Goal: Navigation & Orientation: Go to known website

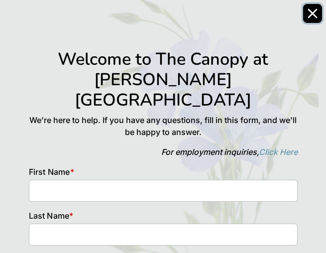
click at [318, 13] on button "Close" at bounding box center [312, 13] width 19 height 19
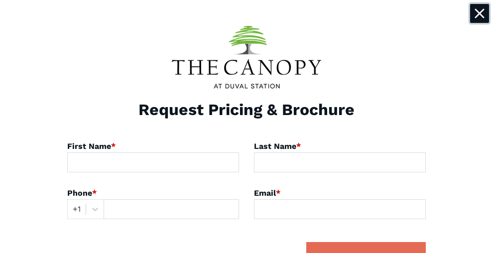
click at [477, 16] on icon "Close" at bounding box center [479, 13] width 8 height 8
click at [484, 14] on icon "Close" at bounding box center [479, 13] width 10 height 10
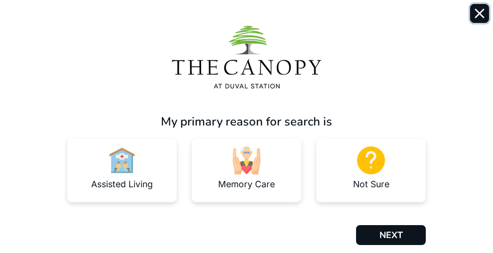
click at [475, 16] on icon "Close" at bounding box center [479, 13] width 10 height 10
